Goal: Navigation & Orientation: Find specific page/section

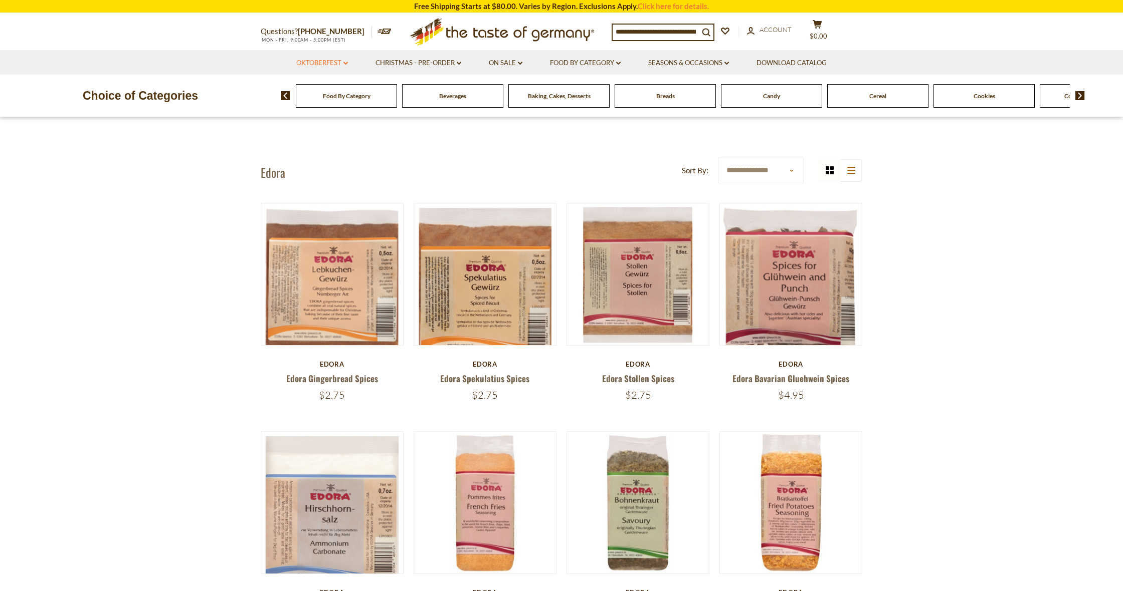
click at [342, 60] on link "Oktoberfest dropdown_arrow" at bounding box center [322, 63] width 52 height 11
click at [979, 96] on span "Cookies" at bounding box center [984, 96] width 22 height 8
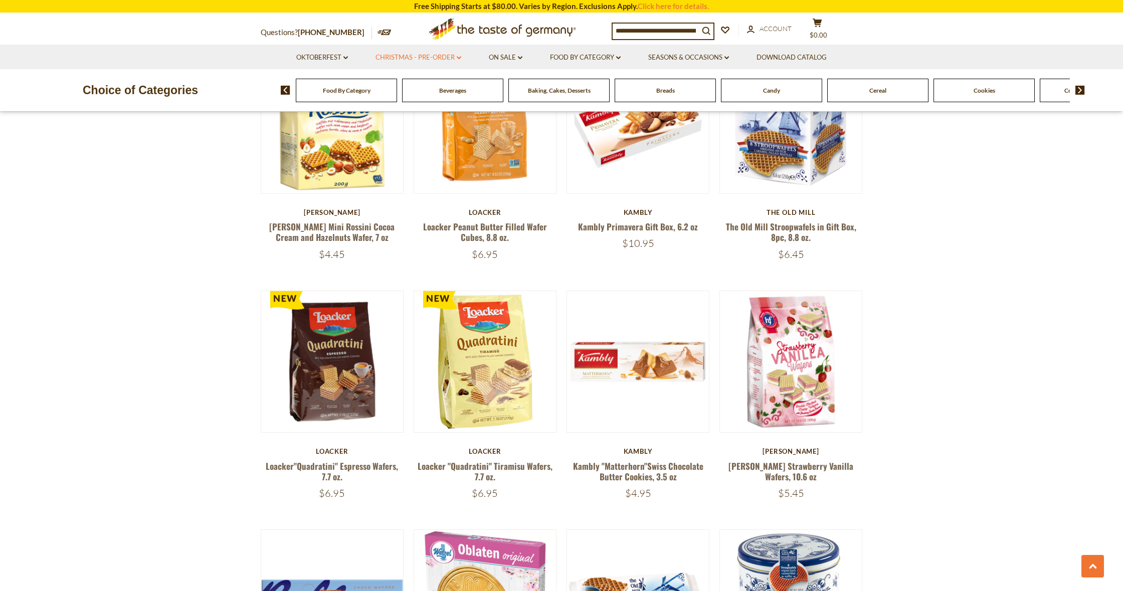
scroll to position [949, 0]
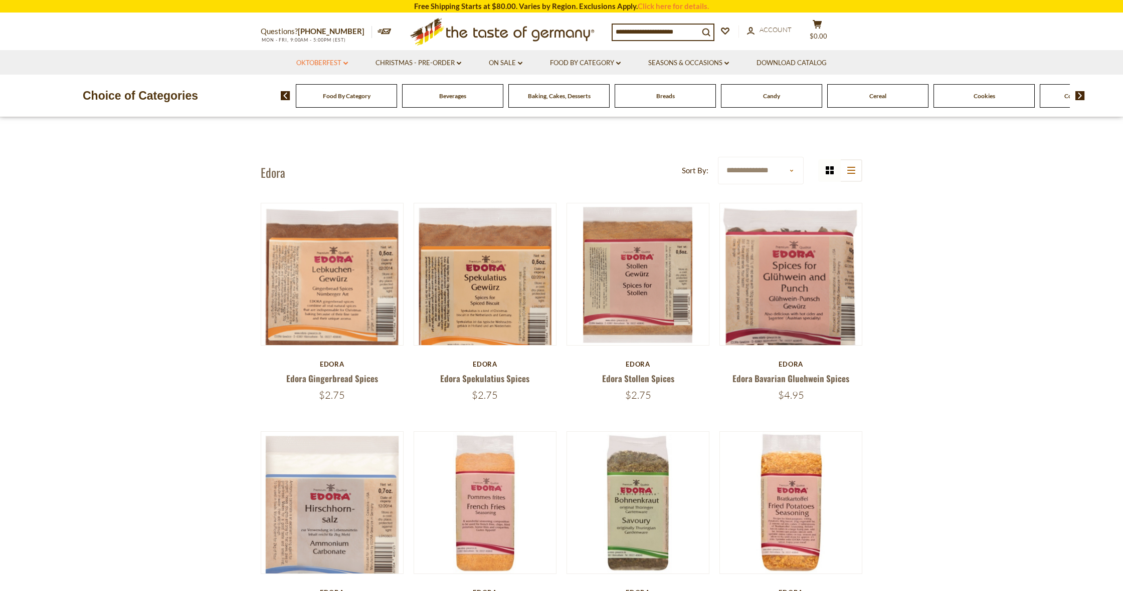
click at [344, 62] on icon "dropdown_arrow" at bounding box center [345, 64] width 5 height 4
click at [324, 89] on link "All Oktoberfest" at bounding box center [317, 89] width 52 height 9
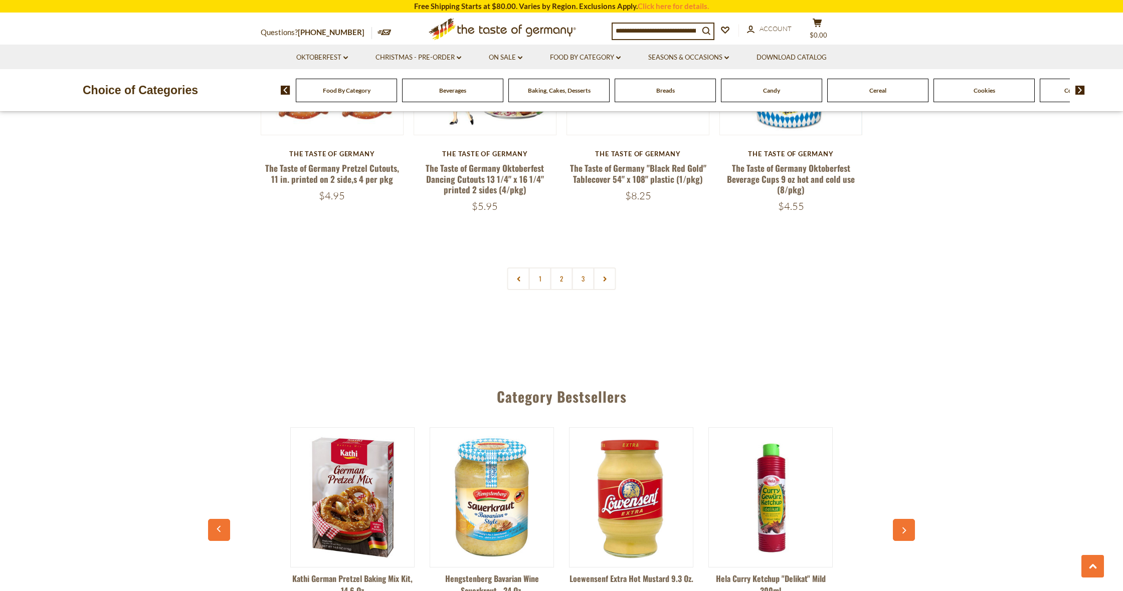
scroll to position [2461, 0]
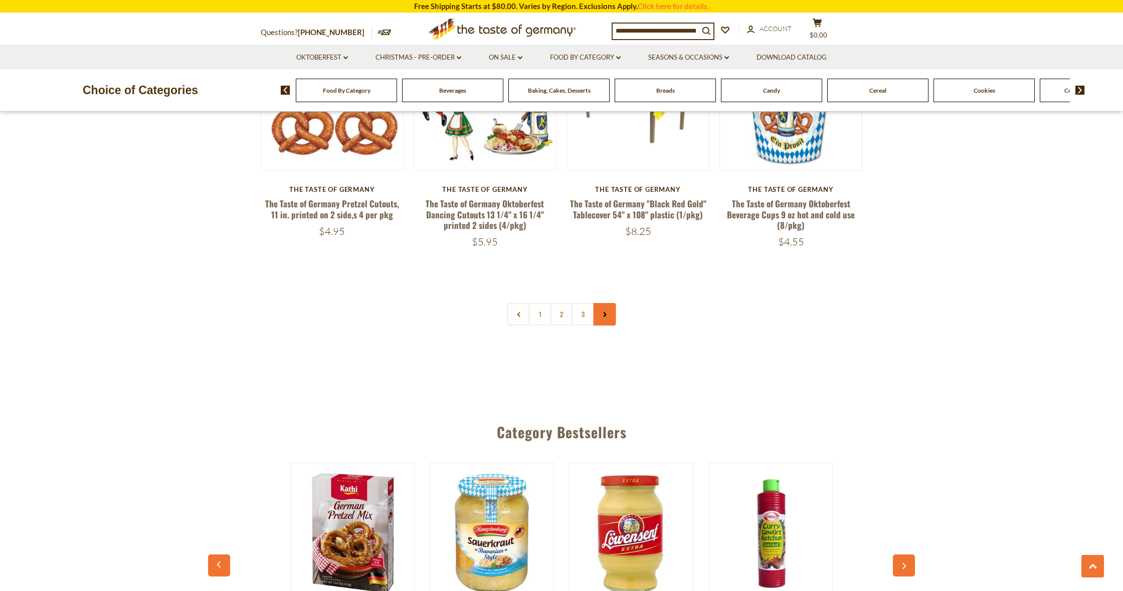
click at [604, 312] on use at bounding box center [604, 314] width 3 height 5
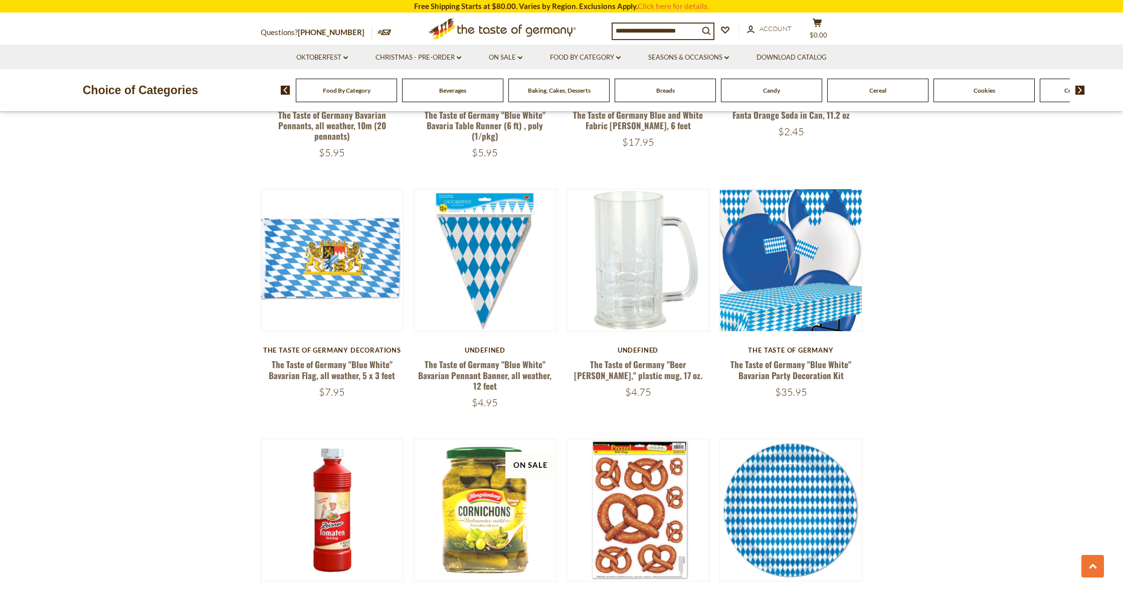
scroll to position [1090, 0]
